Goal: Task Accomplishment & Management: Use online tool/utility

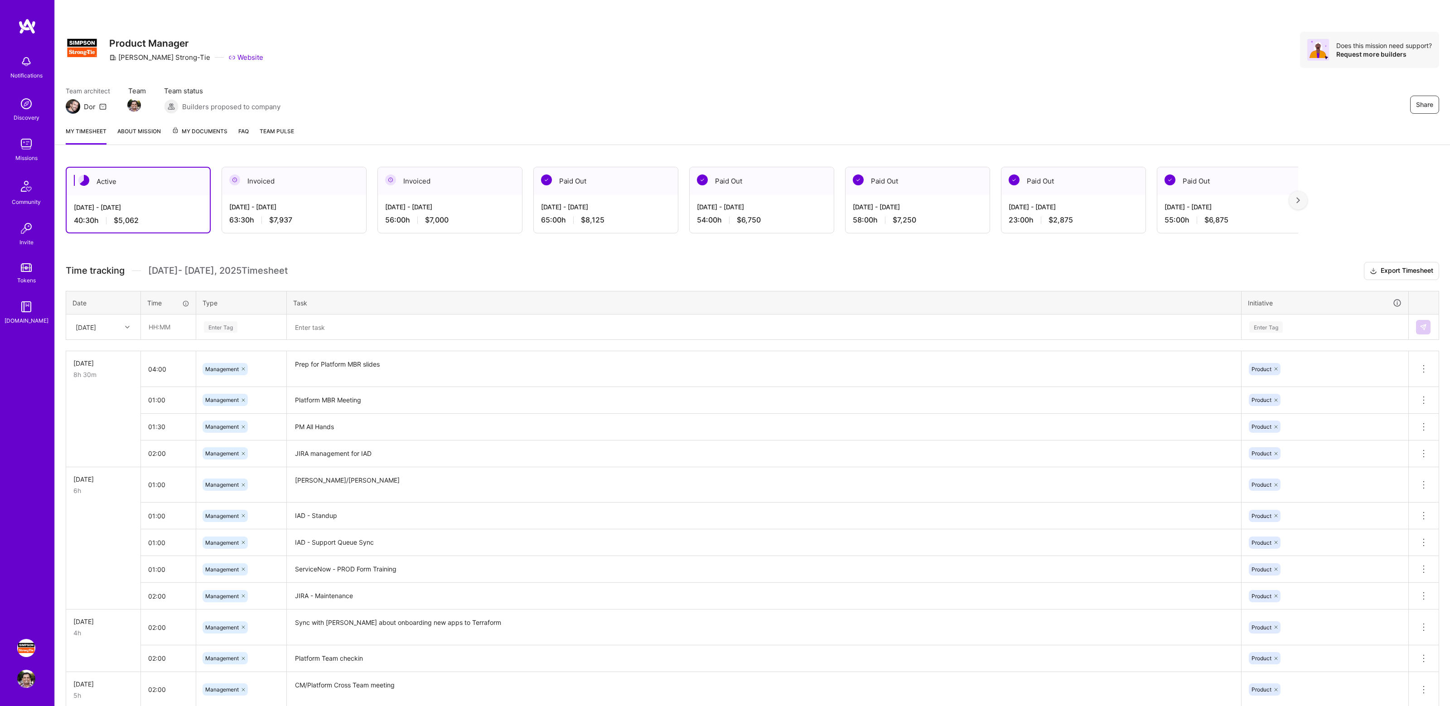
click at [908, 89] on div "Team architect Dor Team Team status Builders proposed to company Share" at bounding box center [752, 100] width 1373 height 28
click at [884, 89] on div "Team architect Dor Team Team status Builders proposed to company Share" at bounding box center [752, 100] width 1373 height 28
click at [170, 325] on input "text" at bounding box center [168, 327] width 54 height 24
type input "02:00"
type input "Mana"
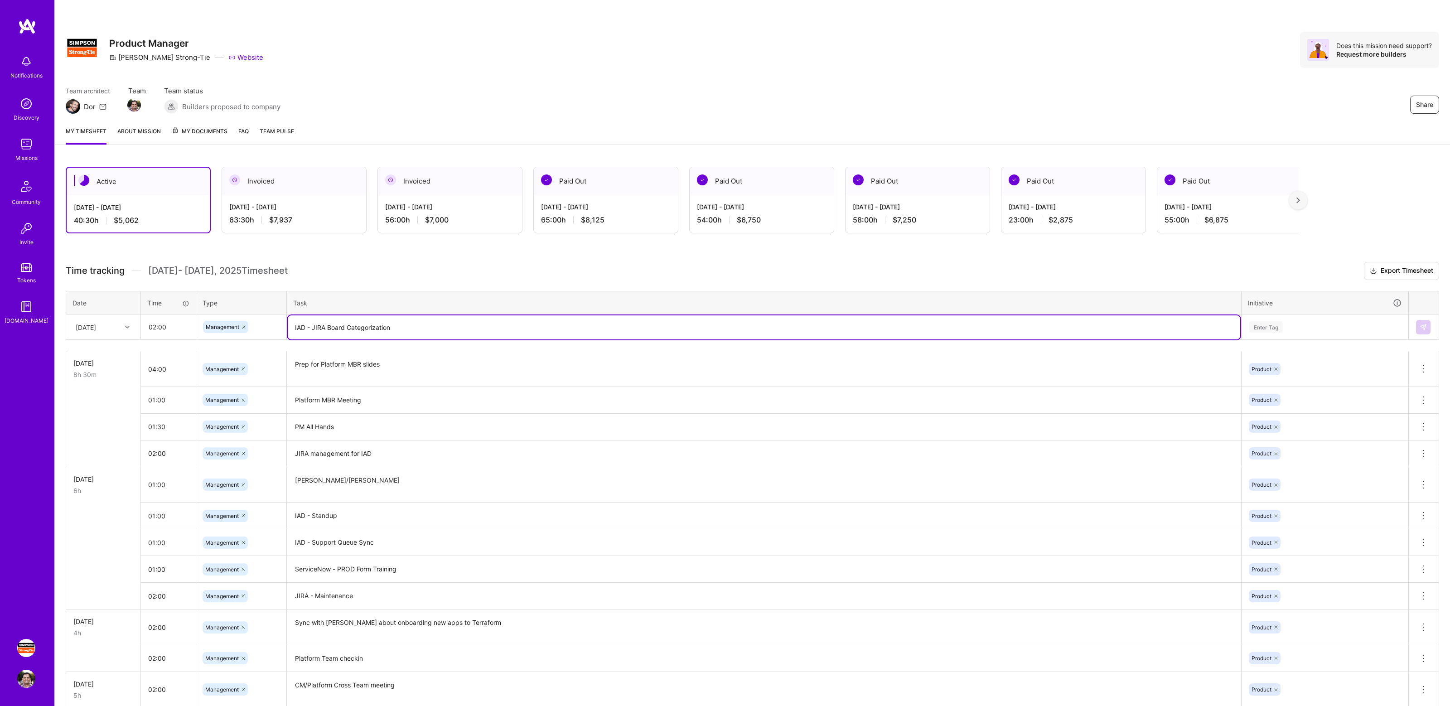
type textarea "IAD - JIRA Board Categorization"
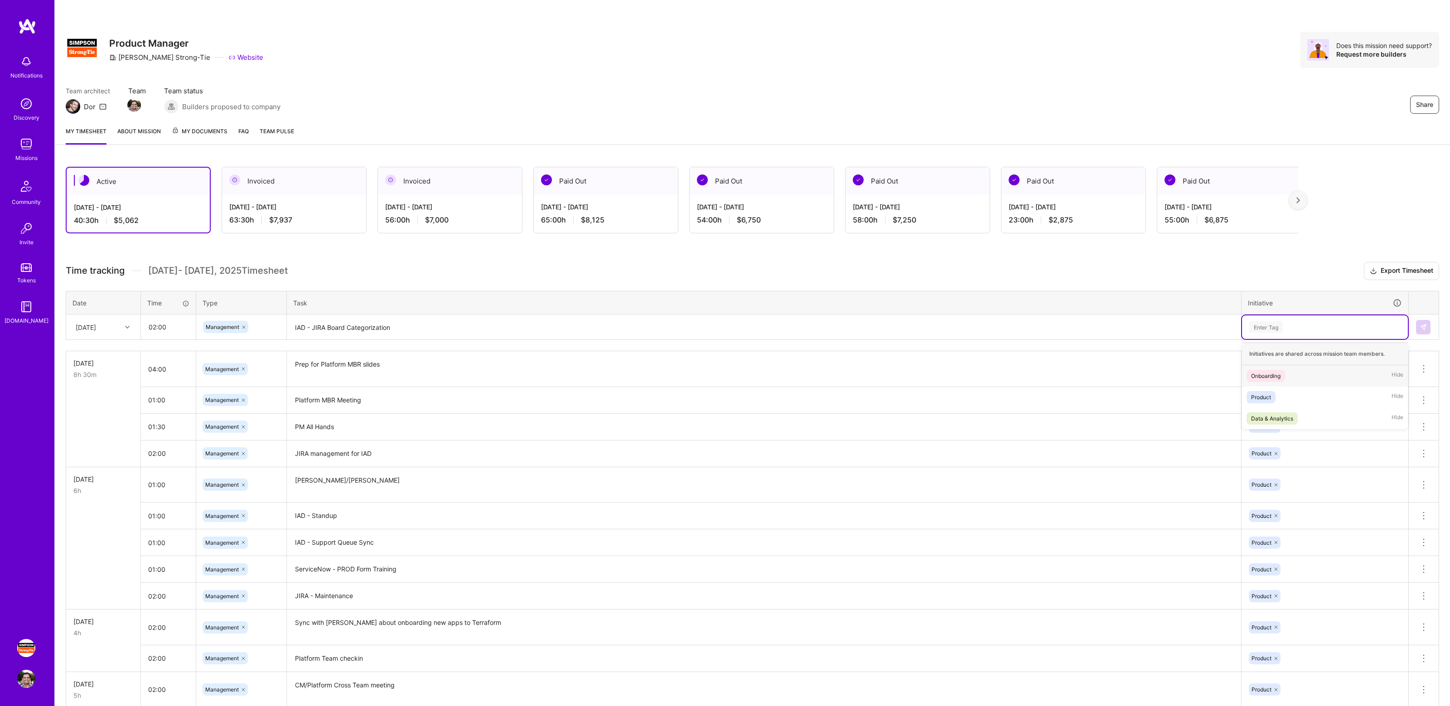
click at [1312, 325] on div "Enter Tag" at bounding box center [1324, 326] width 153 height 11
click at [1299, 409] on div "Data & Analytics Hide" at bounding box center [1325, 418] width 166 height 21
click at [1328, 334] on div "Data & Analytics" at bounding box center [1325, 327] width 166 height 24
click at [1294, 392] on div "Product Hide" at bounding box center [1325, 396] width 166 height 21
click at [1331, 326] on icon at bounding box center [1331, 326] width 5 height 5
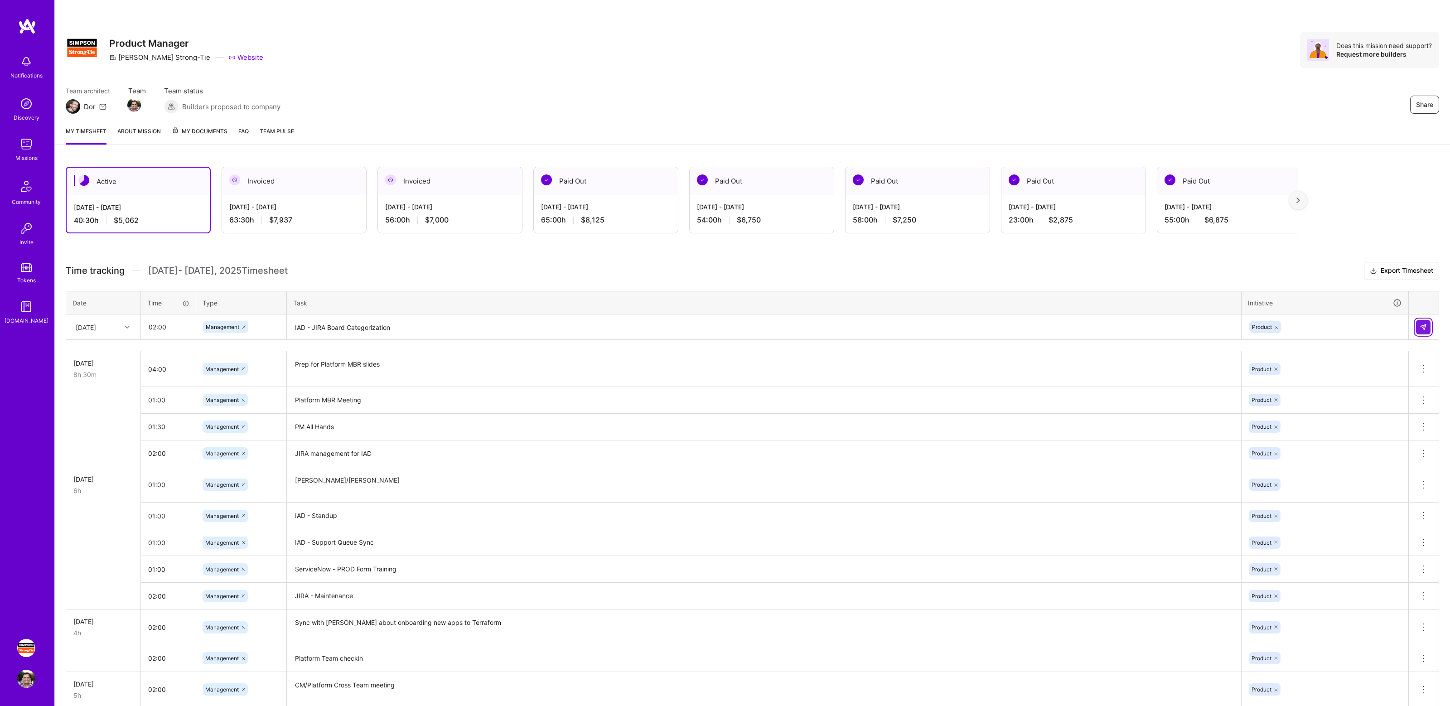
click at [1425, 327] on img at bounding box center [1423, 327] width 7 height 7
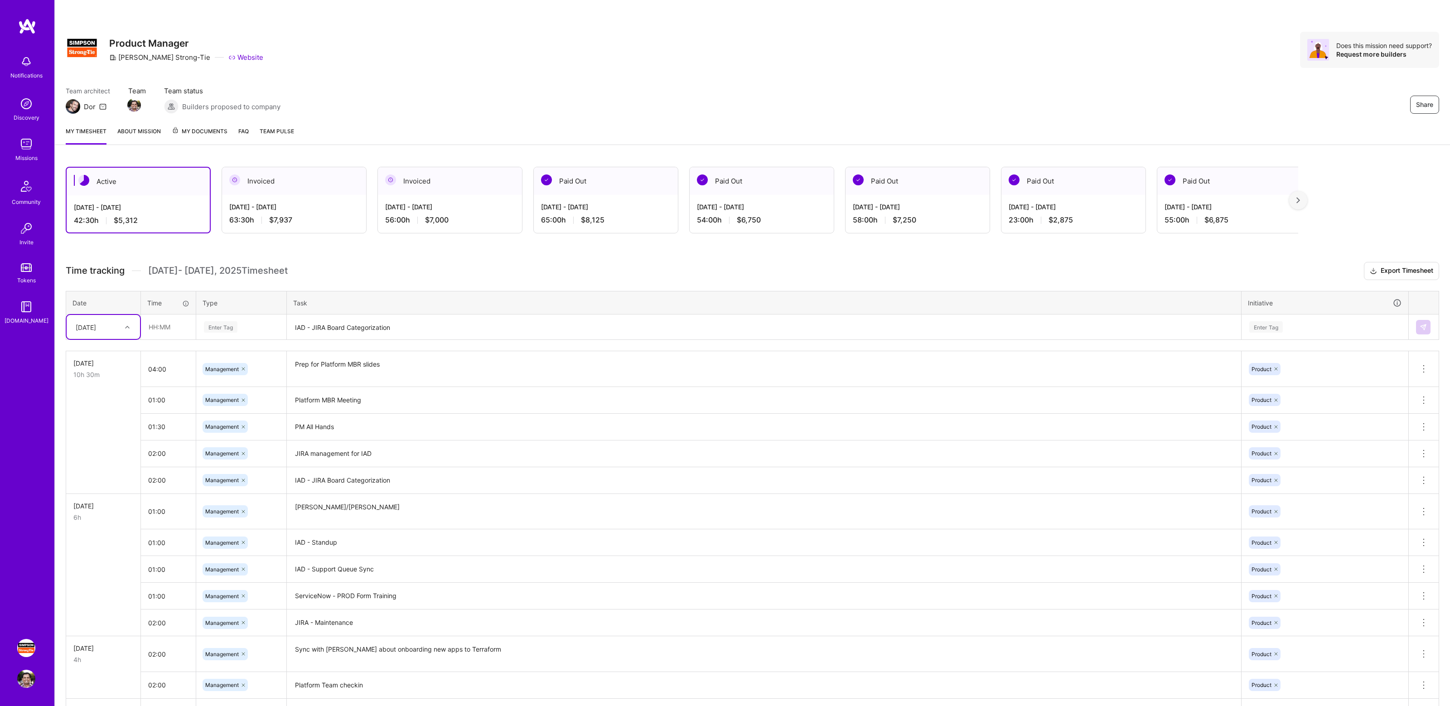
click at [431, 259] on div "Active [DATE] - [DATE] 42:30 h $5,312 Invoiced [DATE] - [DATE] 63:30 h $7,937 I…" at bounding box center [752, 711] width 1395 height 1110
click at [417, 256] on div "Active [DATE] - [DATE] 42:30 h $5,312 Invoiced [DATE] - [DATE] 63:30 h $7,937 I…" at bounding box center [752, 711] width 1395 height 1110
click at [1057, 263] on h3 "Time tracking [DATE] - [DATE] Timesheet Export Timesheet" at bounding box center [752, 271] width 1373 height 18
click at [1153, 72] on div "Share Product Manager [PERSON_NAME]-Tie Website Does this mission need support?…" at bounding box center [752, 59] width 1395 height 119
click at [1122, 89] on div "Team architect Dor Team Team status Builders proposed to company Share" at bounding box center [752, 100] width 1373 height 28
